Goal: Task Accomplishment & Management: Manage account settings

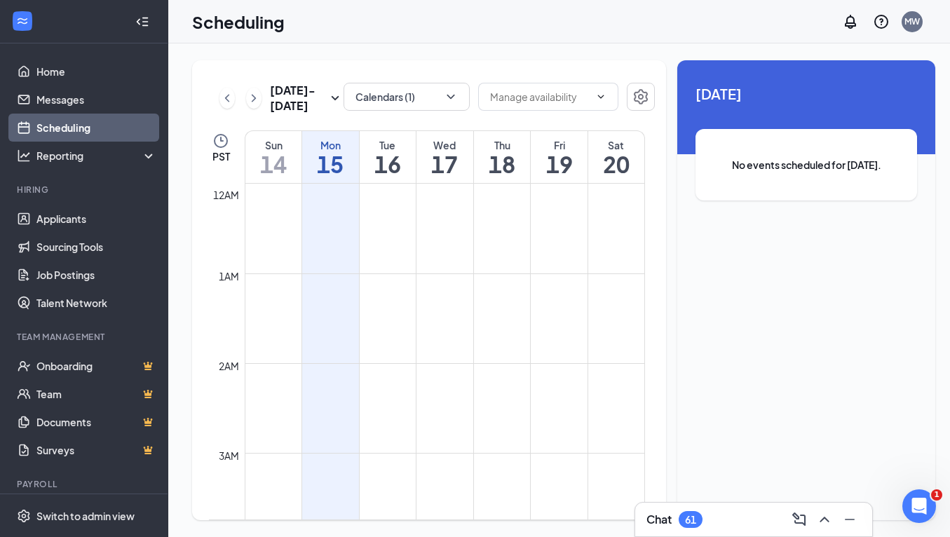
scroll to position [1229, 0]
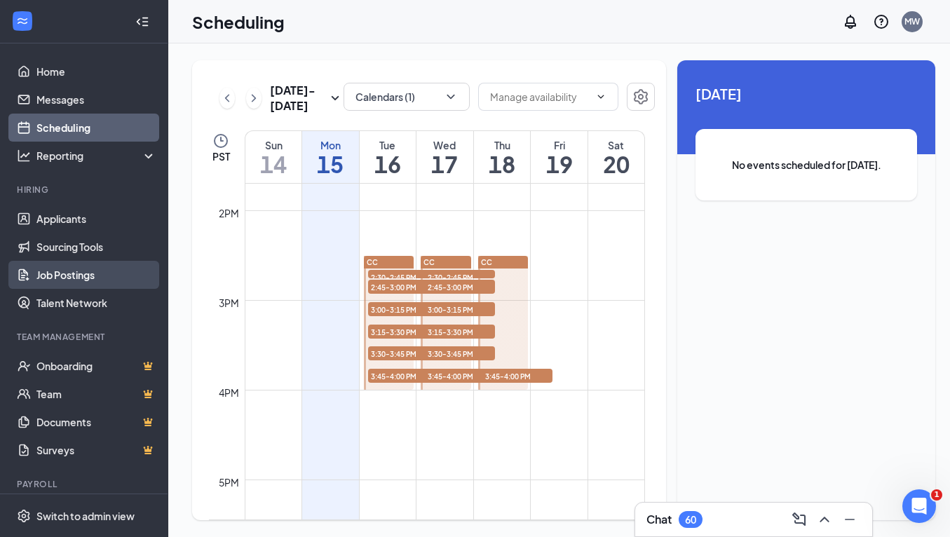
click at [80, 266] on link "Job Postings" at bounding box center [96, 275] width 120 height 28
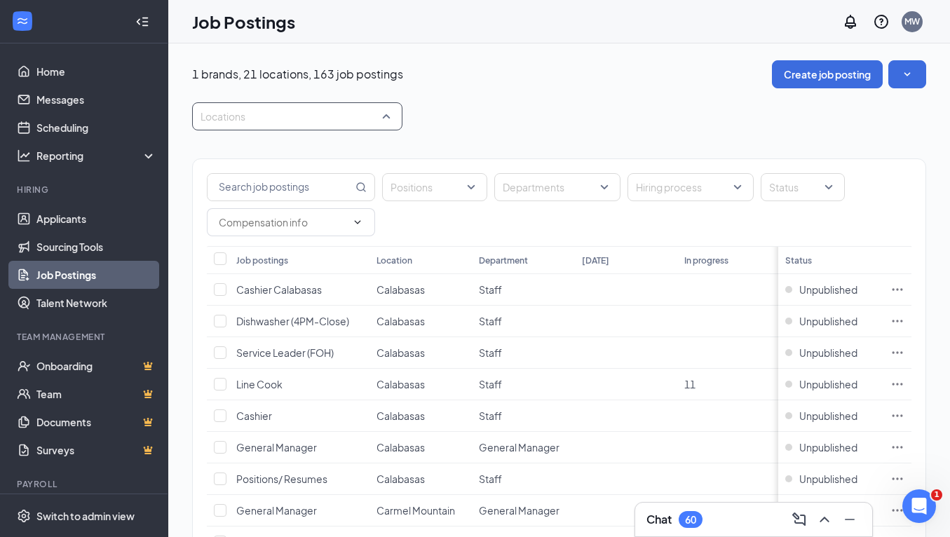
click at [274, 120] on div at bounding box center [290, 116] width 189 height 22
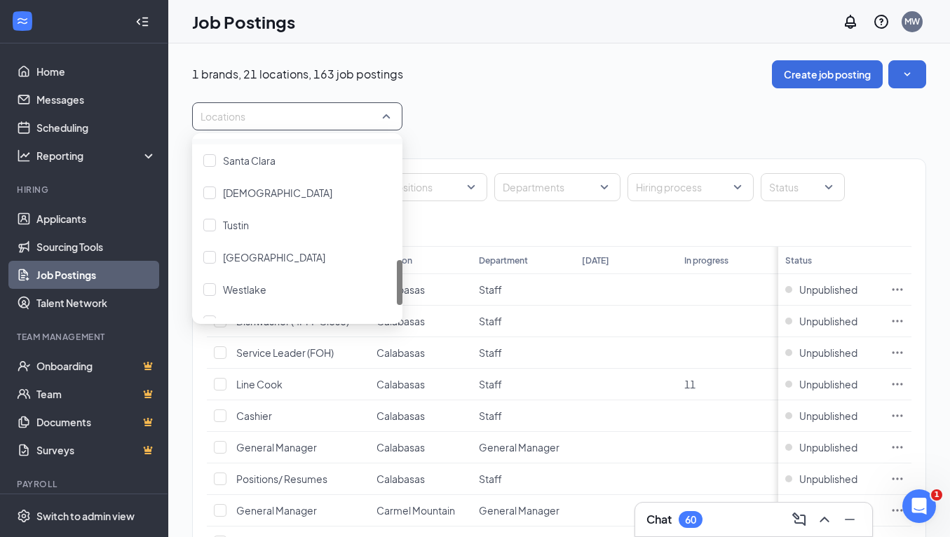
scroll to position [479, 0]
click at [212, 256] on div at bounding box center [209, 256] width 13 height 13
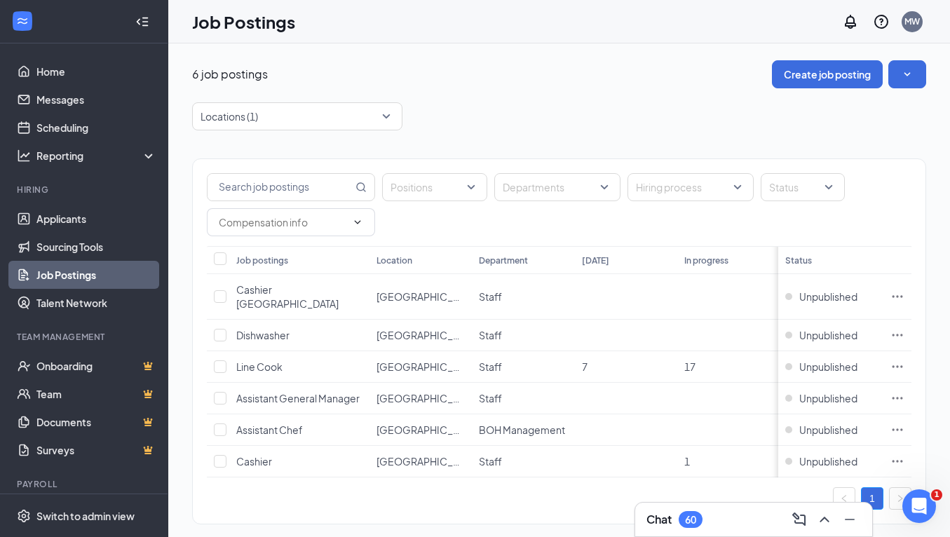
click at [571, 107] on div "Locations (1)" at bounding box center [559, 116] width 734 height 28
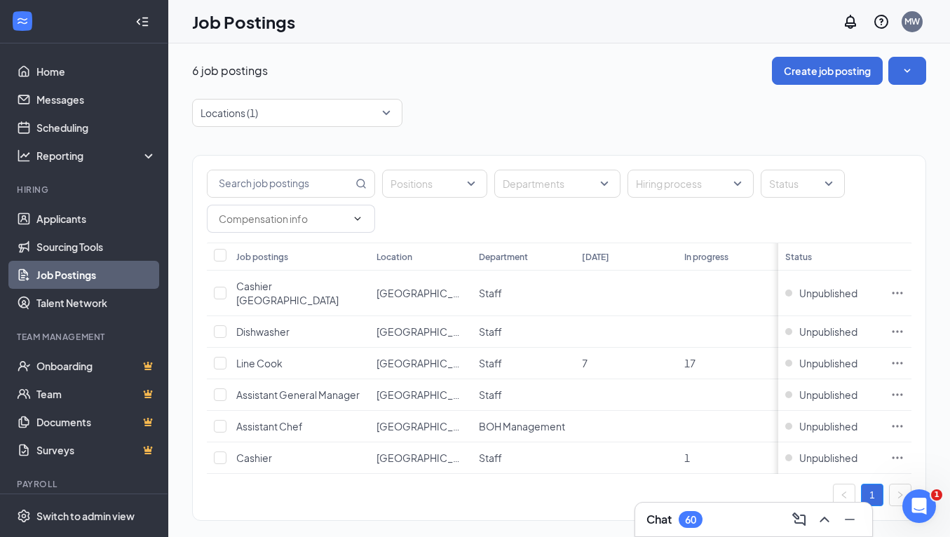
click at [83, 203] on li "Hiring Applicants Sourcing Tools Job Postings Talent Network" at bounding box center [83, 250] width 167 height 133
click at [85, 212] on link "Applicants" at bounding box center [96, 219] width 120 height 28
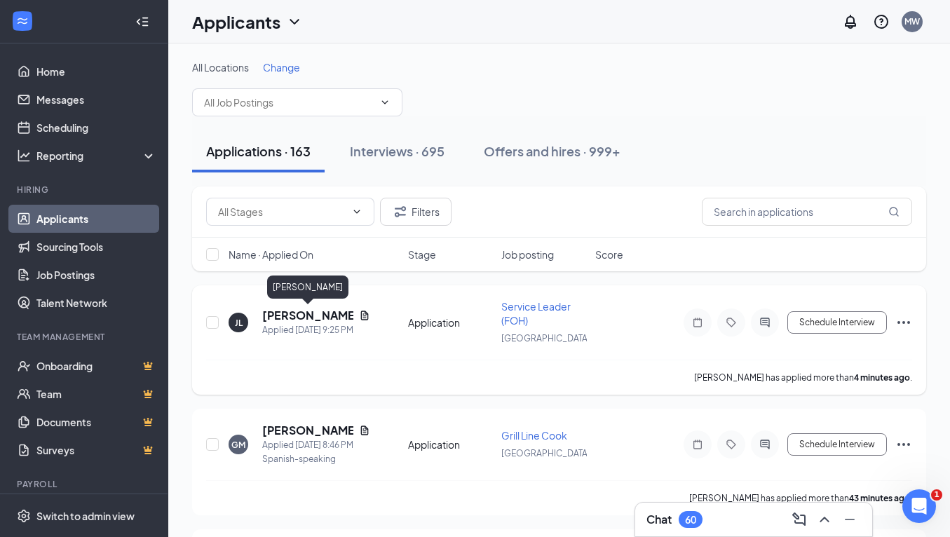
click at [295, 318] on h5 "[PERSON_NAME]" at bounding box center [307, 315] width 91 height 15
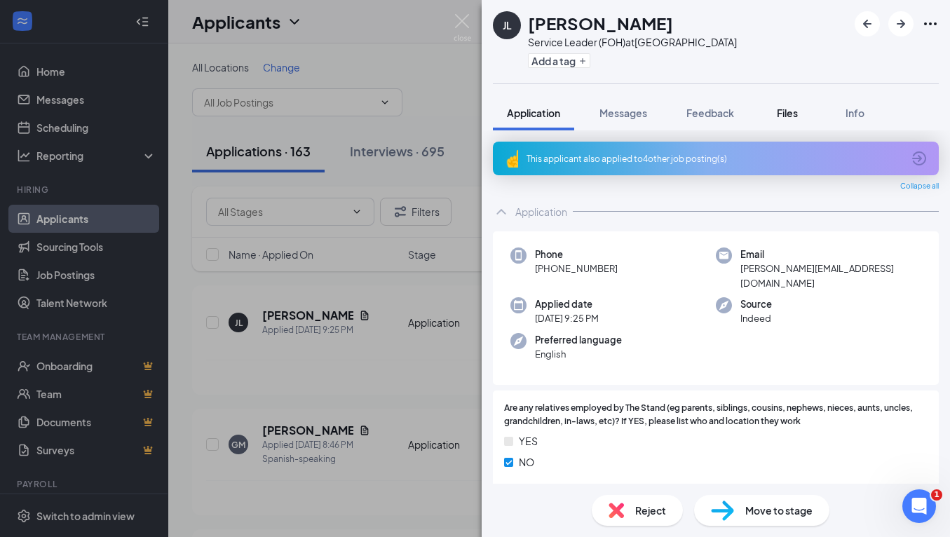
click at [789, 109] on span "Files" at bounding box center [786, 113] width 21 height 13
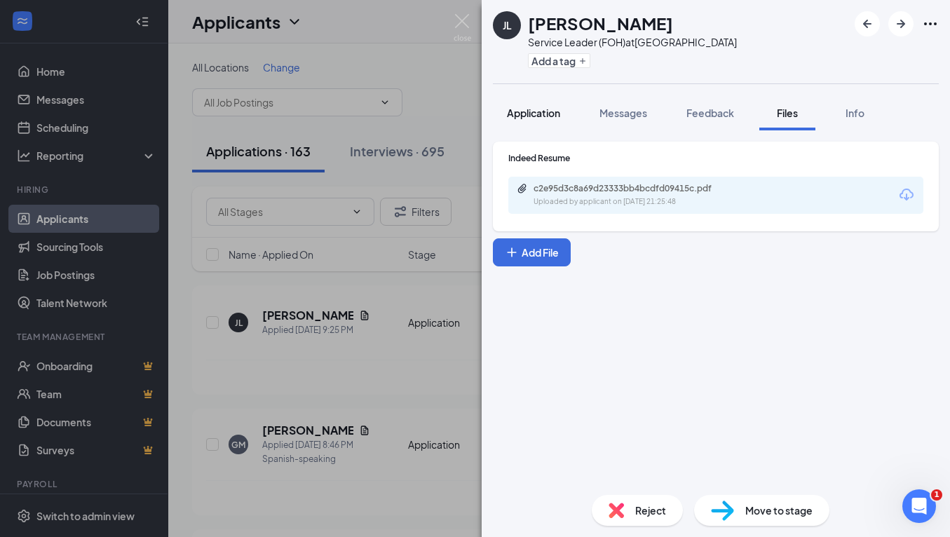
click at [560, 113] on span "Application" at bounding box center [533, 113] width 53 height 13
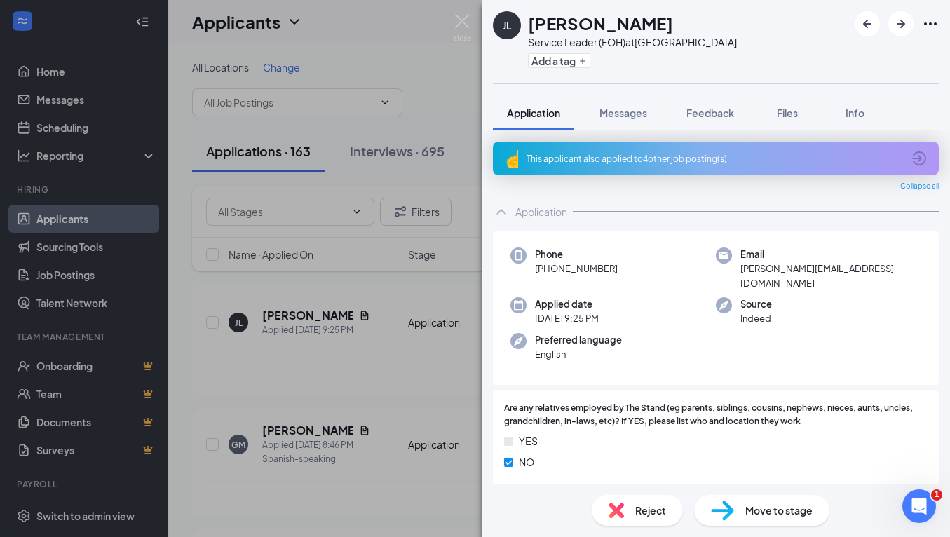
click at [566, 163] on div "This applicant also applied to 4 other job posting(s)" at bounding box center [714, 159] width 376 height 12
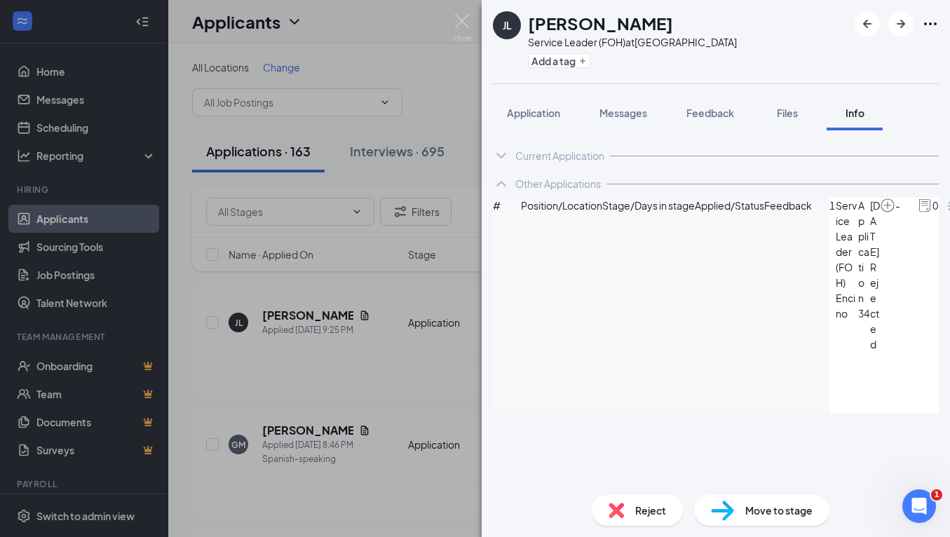
click at [649, 505] on span "Reject" at bounding box center [650, 509] width 31 height 15
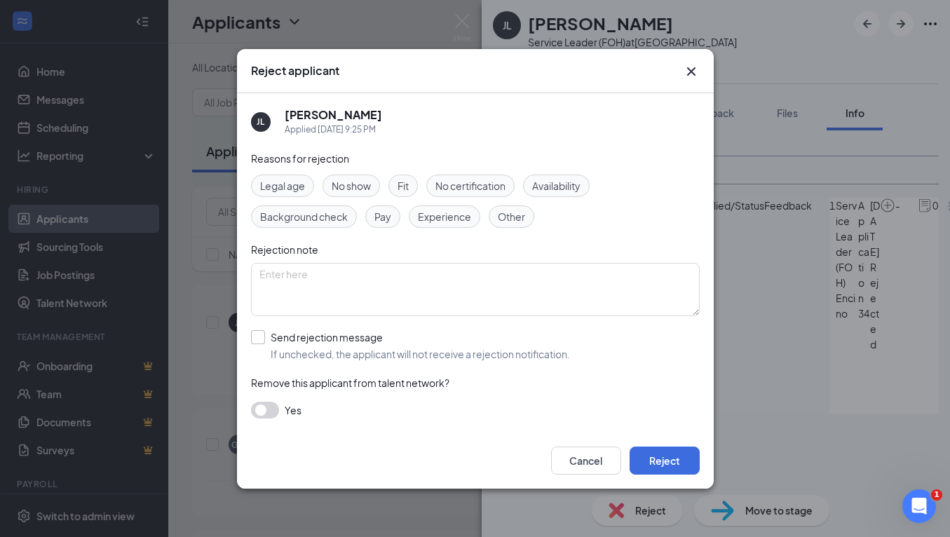
click at [272, 339] on input "Send rejection message If unchecked, the applicant will not receive a rejection…" at bounding box center [410, 345] width 319 height 31
checkbox input "true"
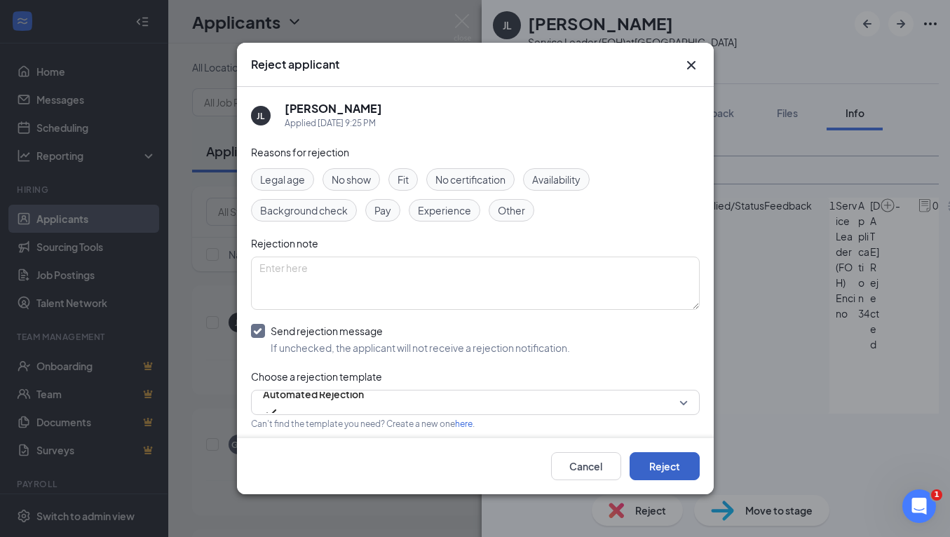
click at [649, 468] on button "Reject" at bounding box center [664, 466] width 70 height 28
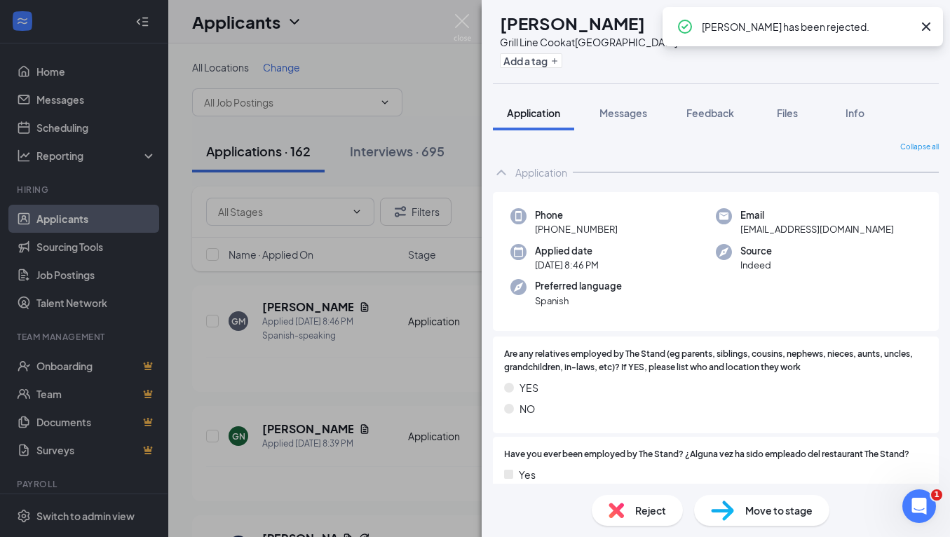
click at [922, 27] on icon "Cross" at bounding box center [925, 26] width 17 height 17
click at [794, 104] on button "Files" at bounding box center [787, 112] width 56 height 35
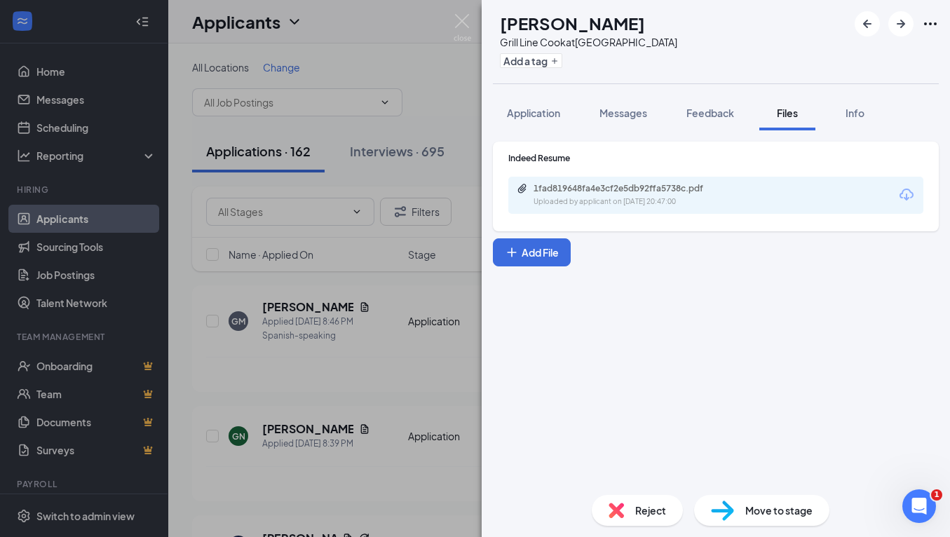
click at [684, 193] on div "1fad819648fa4e3cf2e5db92ffa5738c.pdf" at bounding box center [631, 188] width 196 height 11
click at [716, 512] on img at bounding box center [722, 510] width 23 height 20
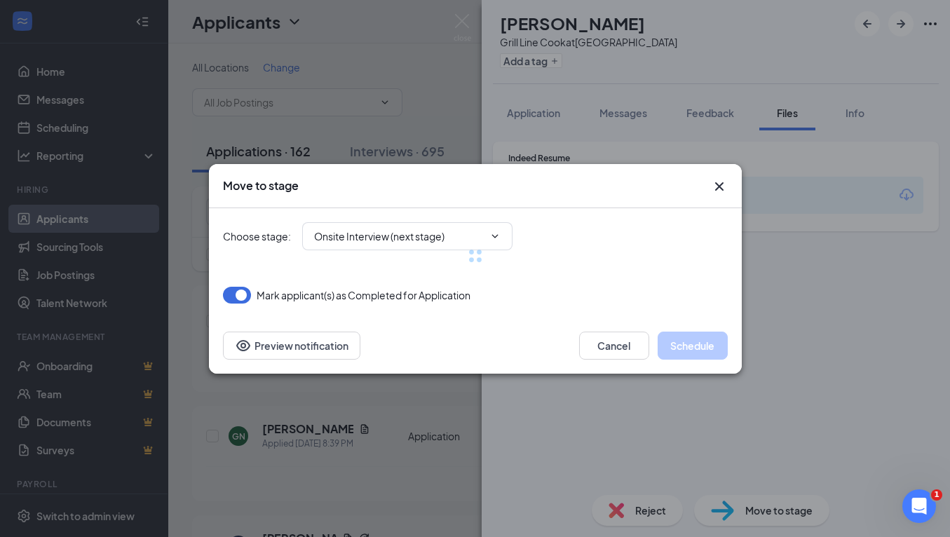
click at [394, 233] on div at bounding box center [475, 255] width 505 height 95
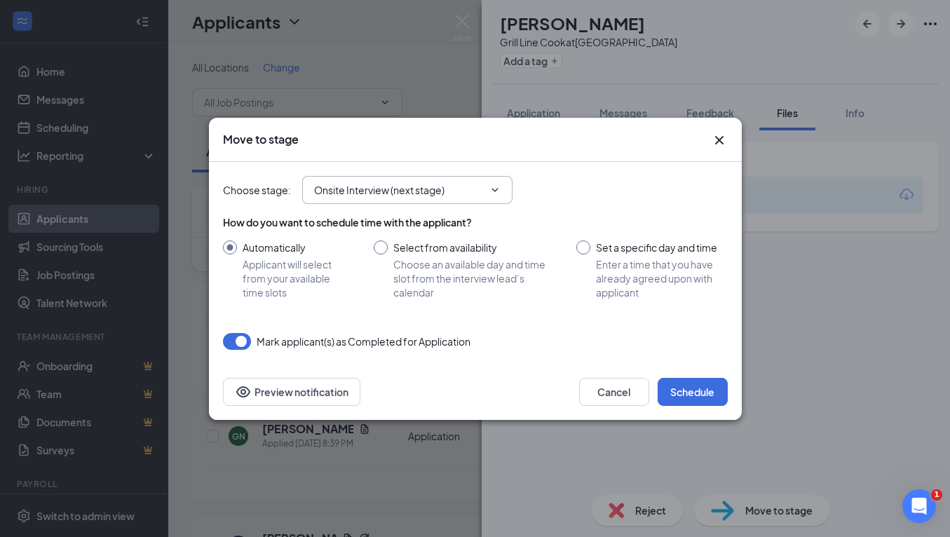
click at [383, 184] on input "Onsite Interview (next stage)" at bounding box center [399, 189] width 170 height 15
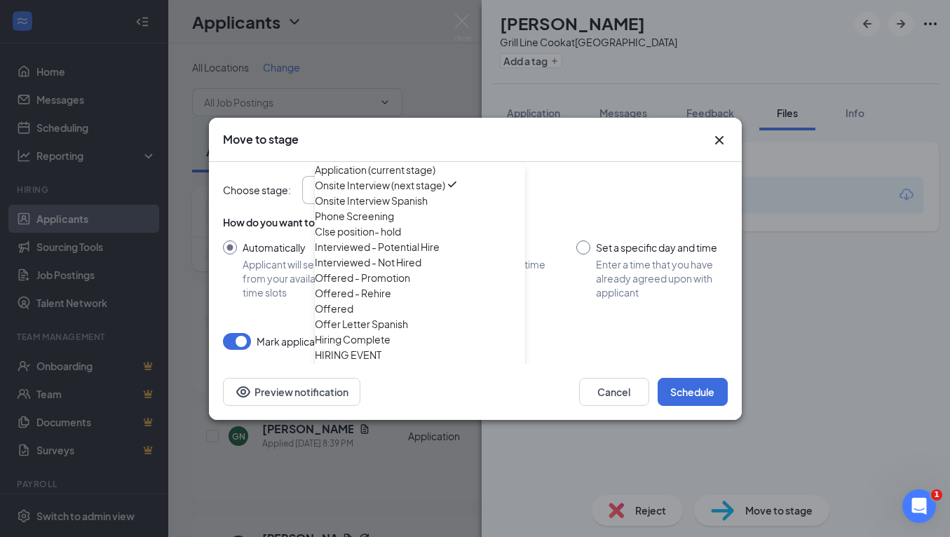
click at [393, 208] on div "Onsite Interview Spanish" at bounding box center [371, 200] width 113 height 15
type input "Onsite Interview Spanish"
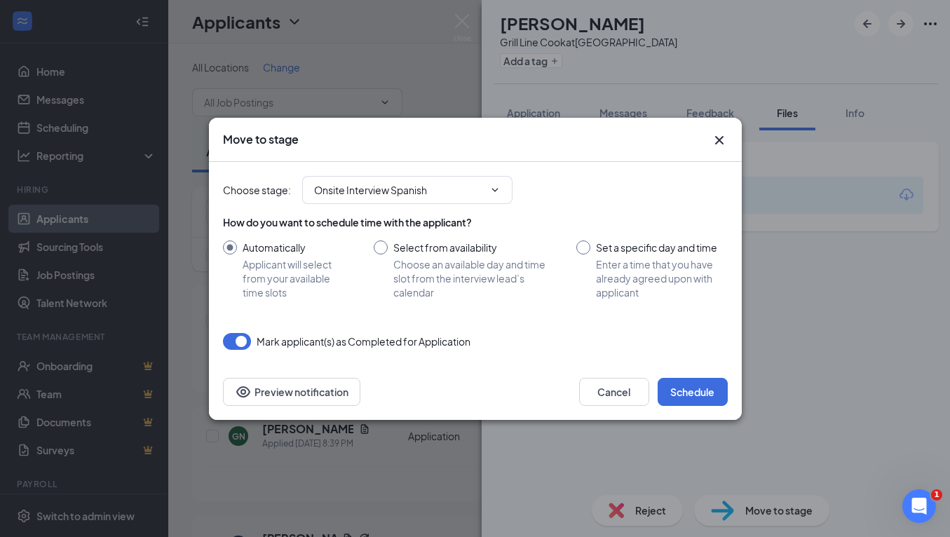
click at [698, 376] on div "Cancel Schedule Preview notification" at bounding box center [475, 392] width 533 height 56
click at [703, 397] on button "Schedule" at bounding box center [692, 392] width 70 height 28
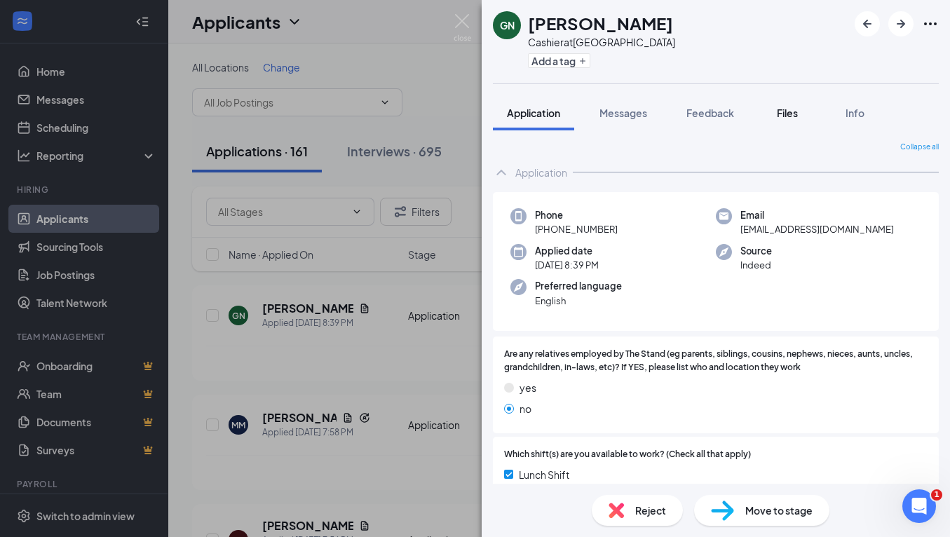
click at [797, 114] on span "Files" at bounding box center [786, 113] width 21 height 13
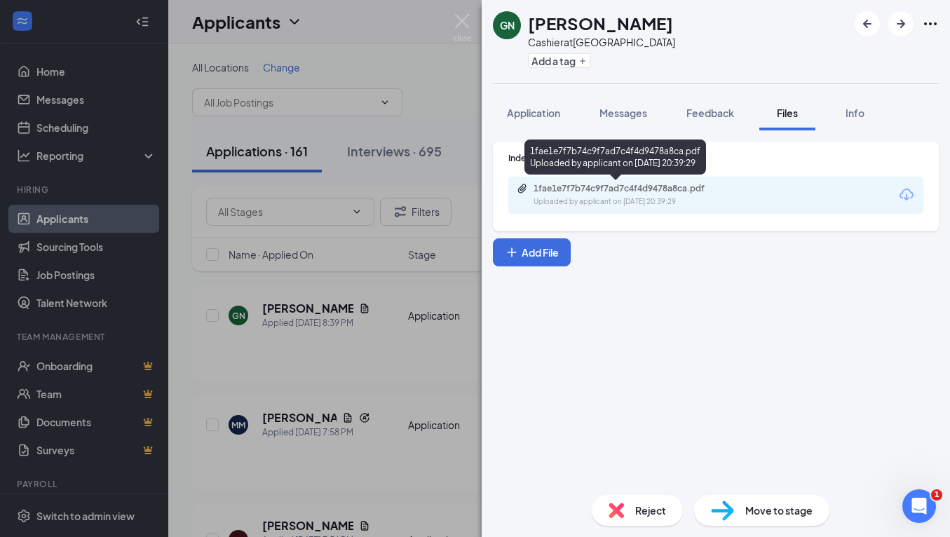
click at [683, 189] on div "1fae1e7f7b74c9f7ad7c4f4d9478a8ca.pdf" at bounding box center [631, 188] width 196 height 11
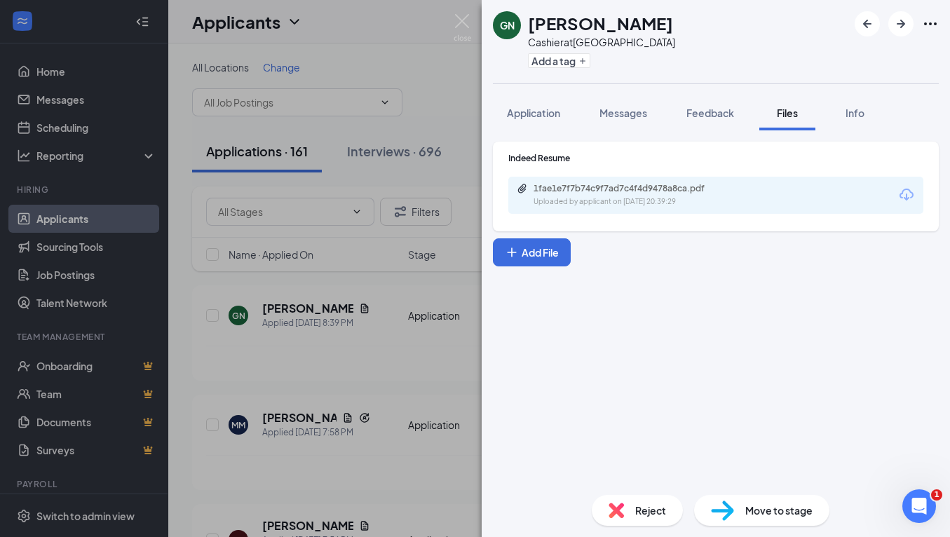
click at [622, 510] on img at bounding box center [615, 509] width 15 height 15
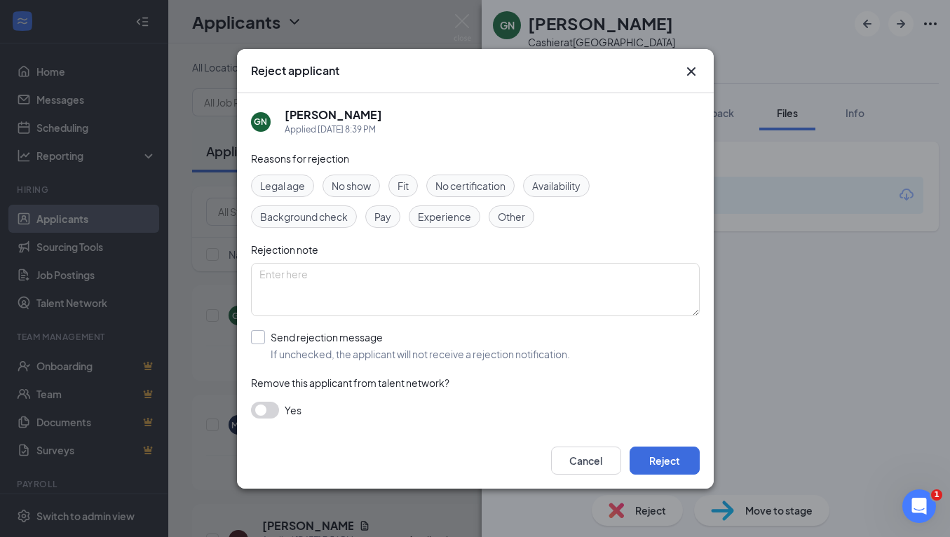
click at [254, 332] on input "Send rejection message If unchecked, the applicant will not receive a rejection…" at bounding box center [410, 345] width 319 height 31
checkbox input "true"
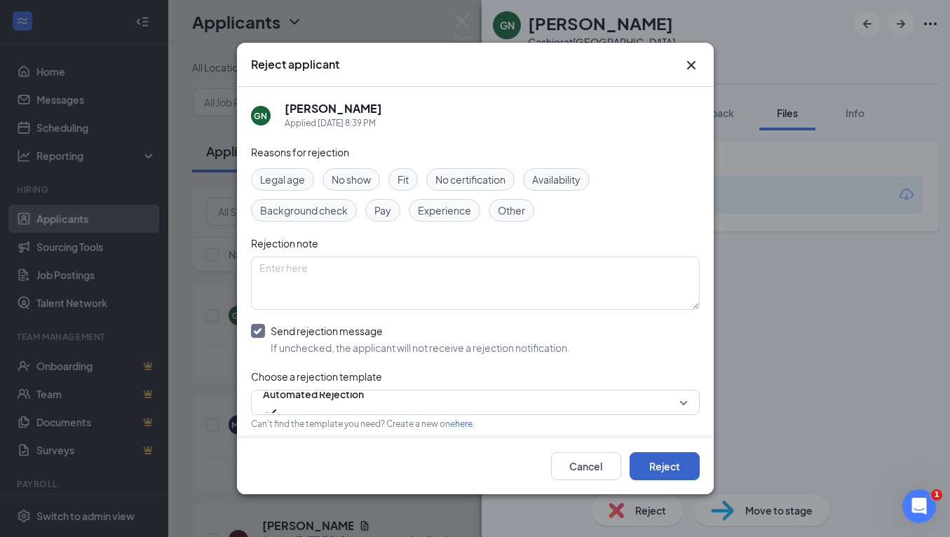
click at [675, 460] on button "Reject" at bounding box center [664, 466] width 70 height 28
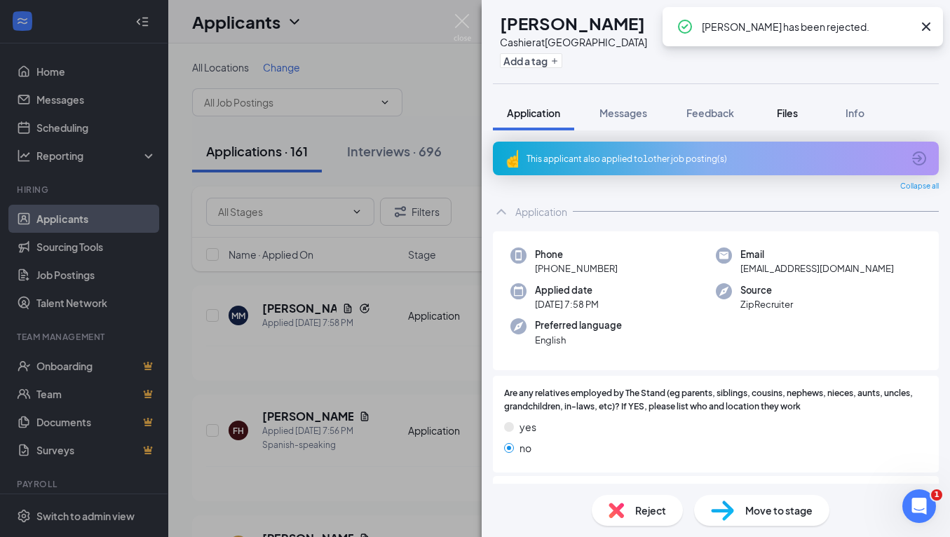
click at [785, 108] on span "Files" at bounding box center [786, 113] width 21 height 13
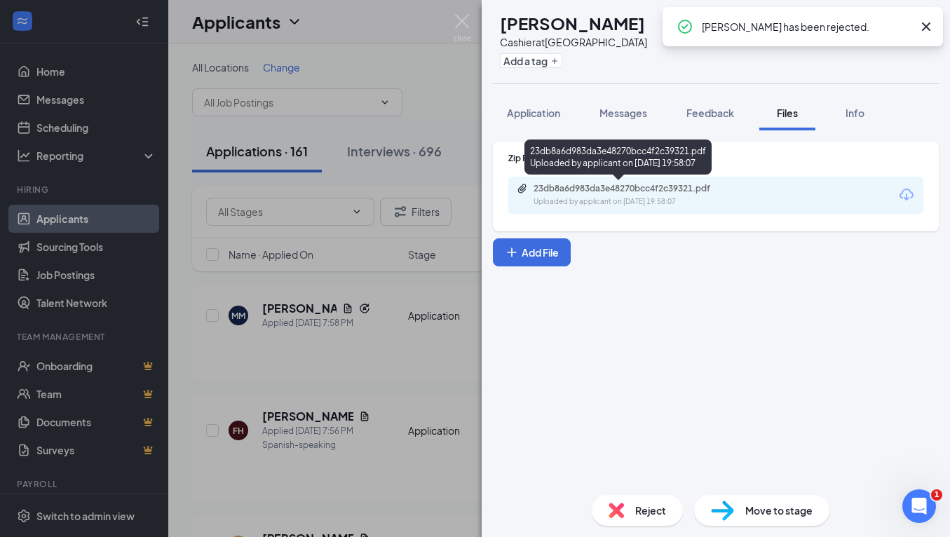
click at [608, 196] on div "Uploaded by applicant on [DATE] 19:58:07" at bounding box center [638, 201] width 210 height 11
